Goal: Information Seeking & Learning: Learn about a topic

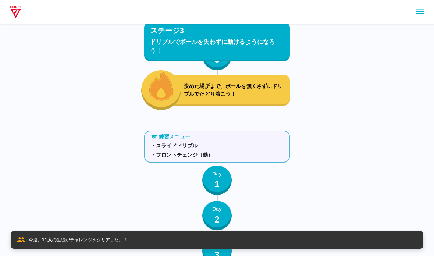
scroll to position [2596, 0]
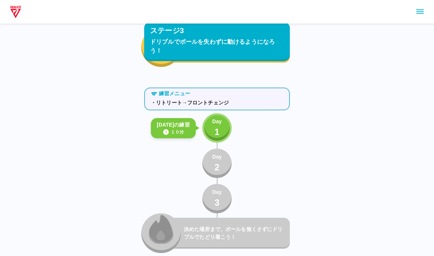
click at [215, 142] on button "Day 1" at bounding box center [216, 127] width 29 height 29
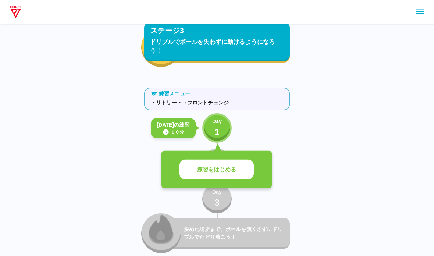
click at [205, 167] on p "練習をはじめる" at bounding box center [216, 170] width 39 height 8
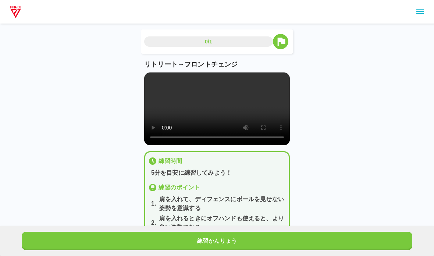
click at [164, 119] on video at bounding box center [217, 109] width 146 height 73
click at [173, 101] on video at bounding box center [217, 109] width 146 height 73
click at [147, 78] on video at bounding box center [217, 109] width 146 height 73
click at [90, 235] on button "練習かんりょう" at bounding box center [217, 241] width 391 height 18
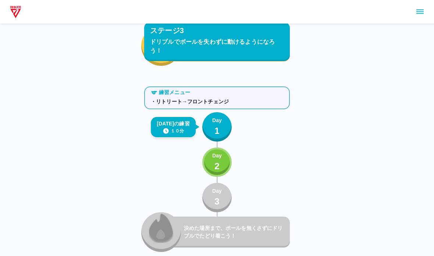
scroll to position [2597, 0]
click at [206, 164] on button "Day 2" at bounding box center [216, 162] width 29 height 29
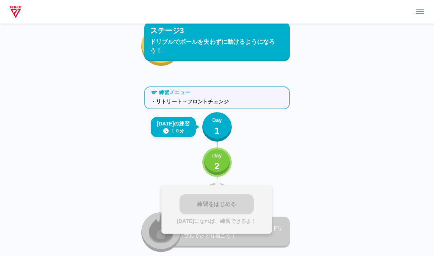
click at [196, 207] on div "練習をはじめる [DATE]になれば、練習できるよ！" at bounding box center [217, 209] width 110 height 49
click at [218, 172] on p "2" at bounding box center [217, 166] width 5 height 13
